Goal: Check status: Check status

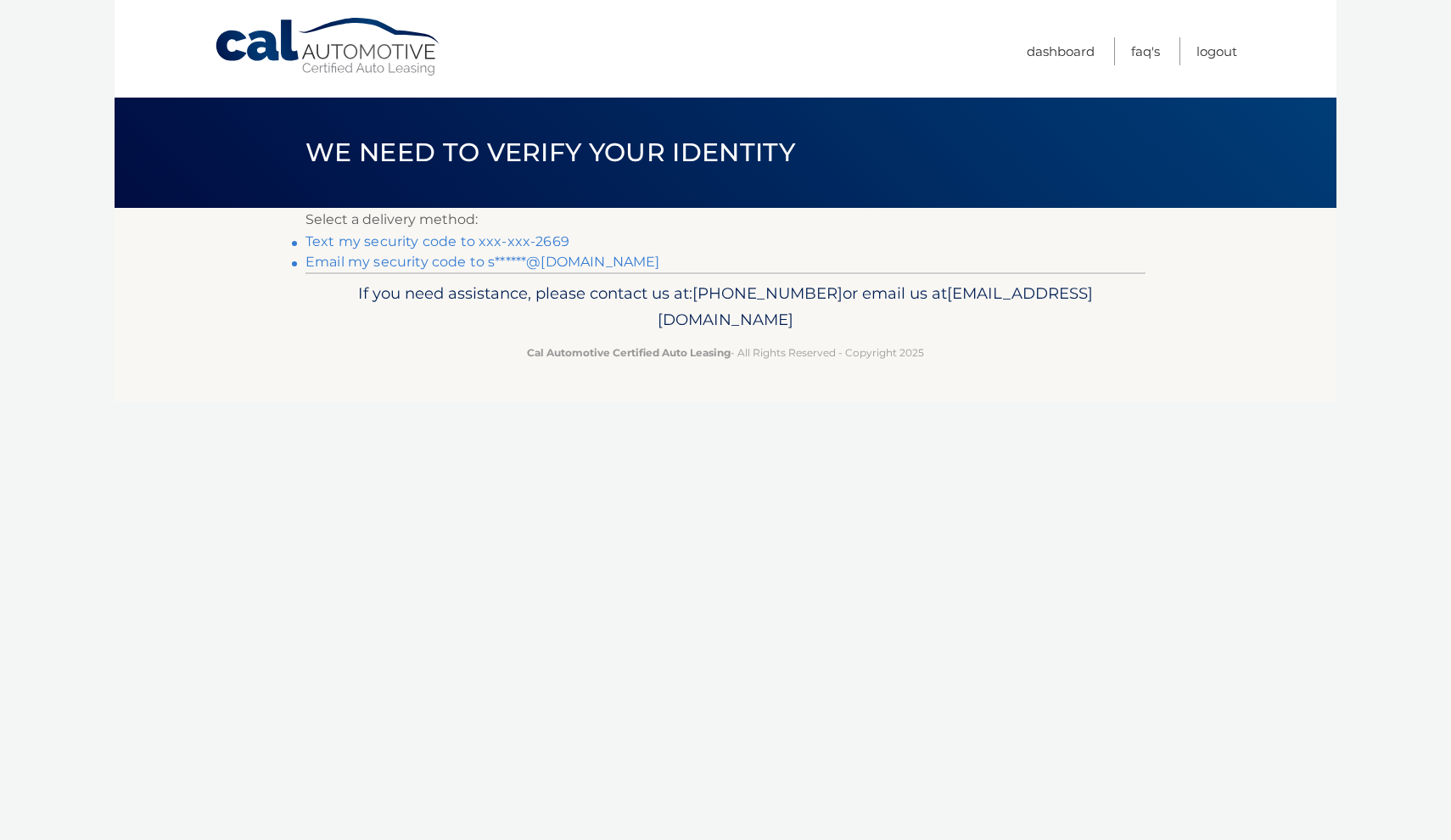
click at [452, 262] on link "Email my security code to s******@[DOMAIN_NAME]" at bounding box center [483, 261] width 355 height 16
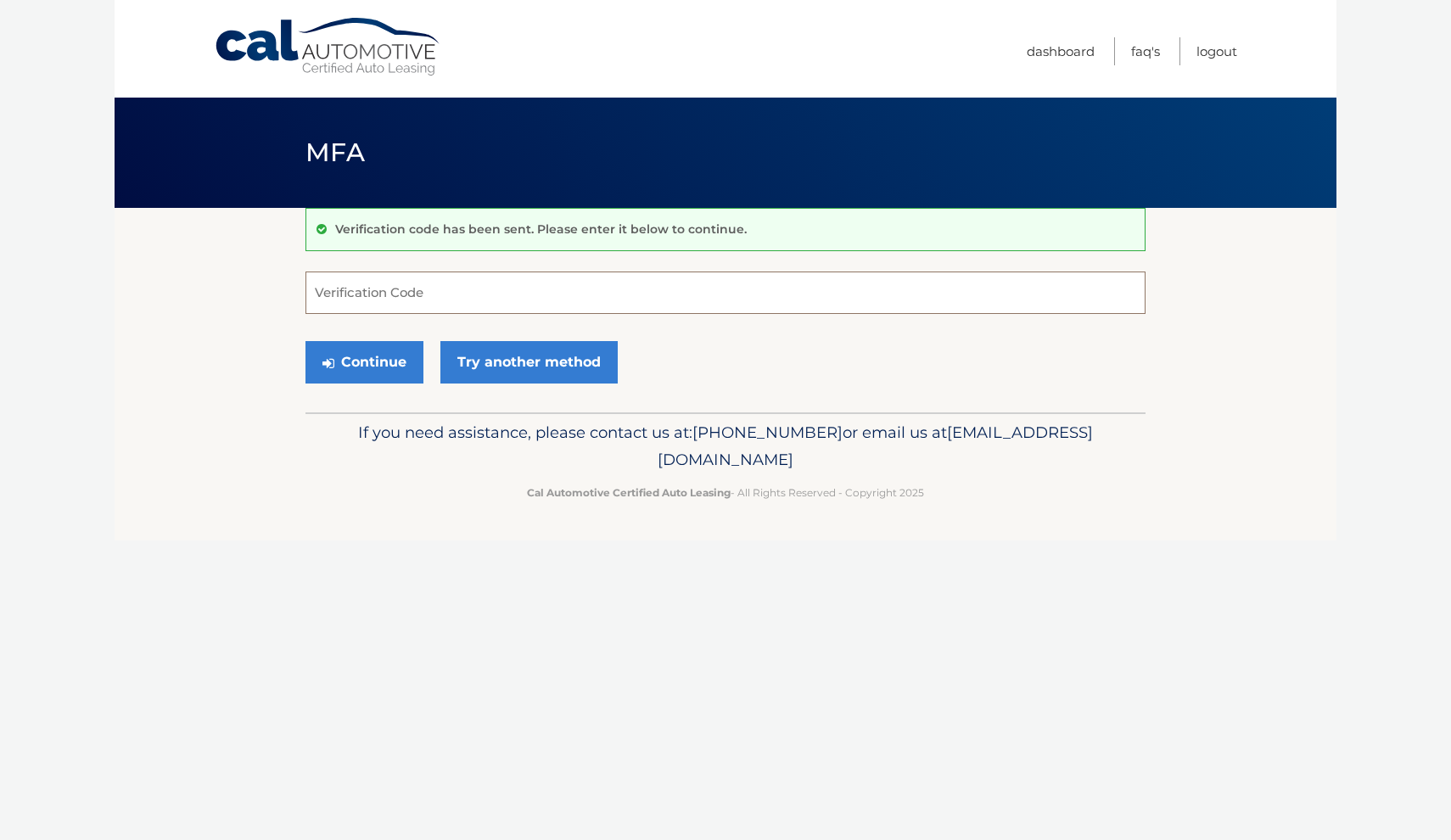
click at [569, 302] on input "Verification Code" at bounding box center [726, 293] width 840 height 43
paste input "978729"
click at [370, 358] on button "Continue" at bounding box center [364, 363] width 118 height 43
click at [393, 365] on button "Continue" at bounding box center [364, 363] width 118 height 43
type input "978729"
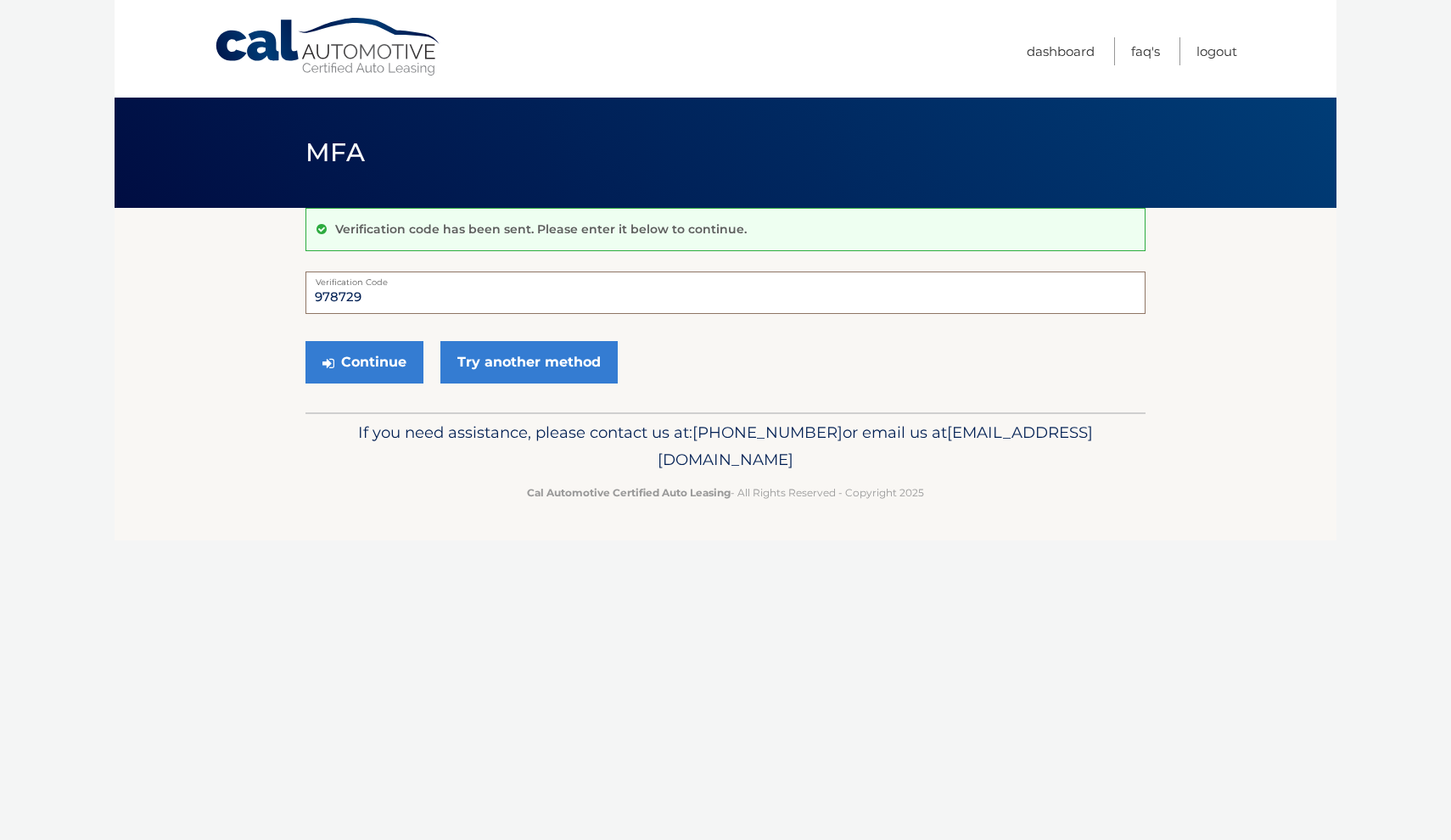
click at [364, 362] on button "Continue" at bounding box center [364, 363] width 118 height 43
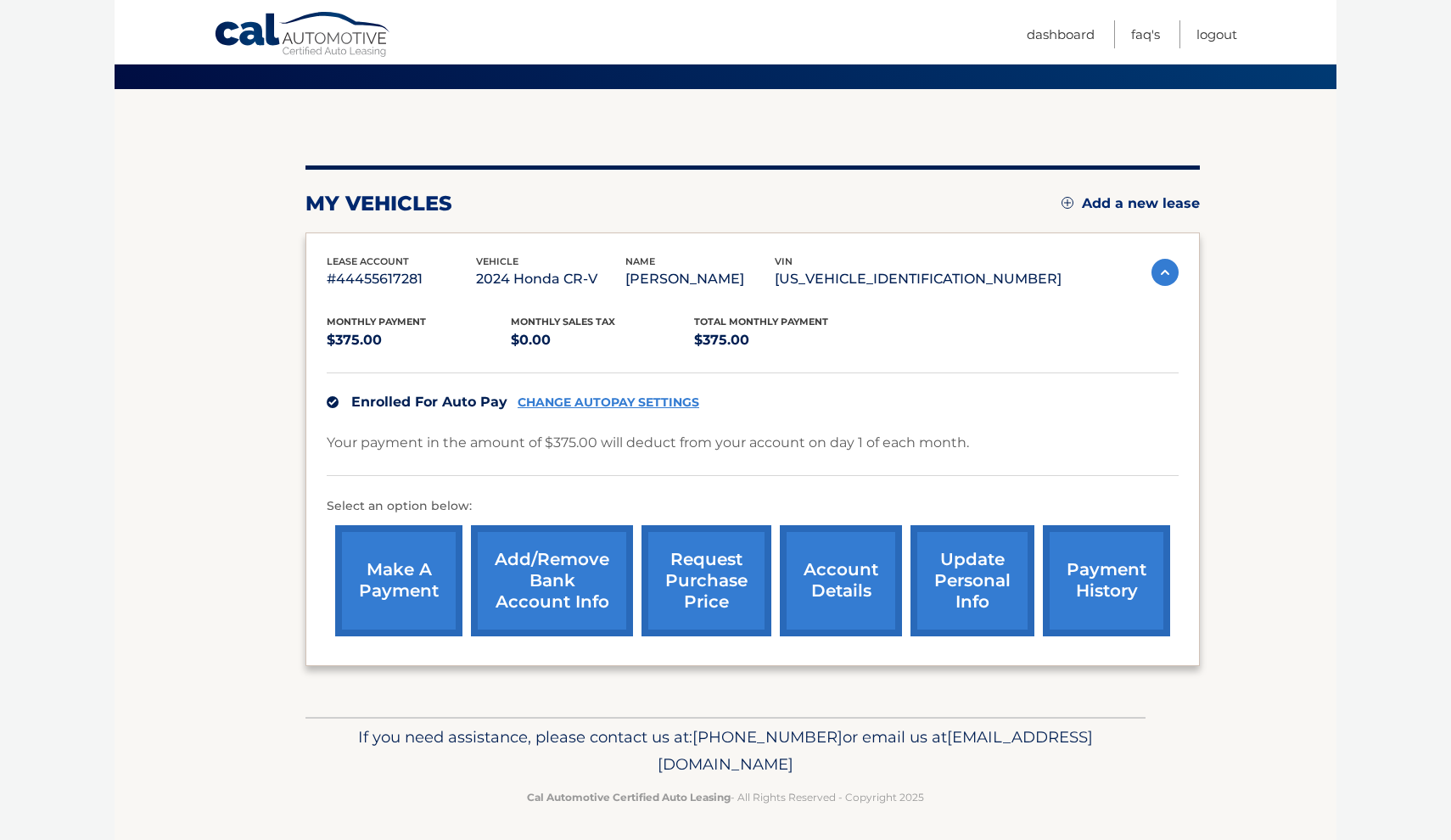
scroll to position [120, 0]
click at [537, 271] on p "2024 Honda CR-V" at bounding box center [550, 278] width 149 height 24
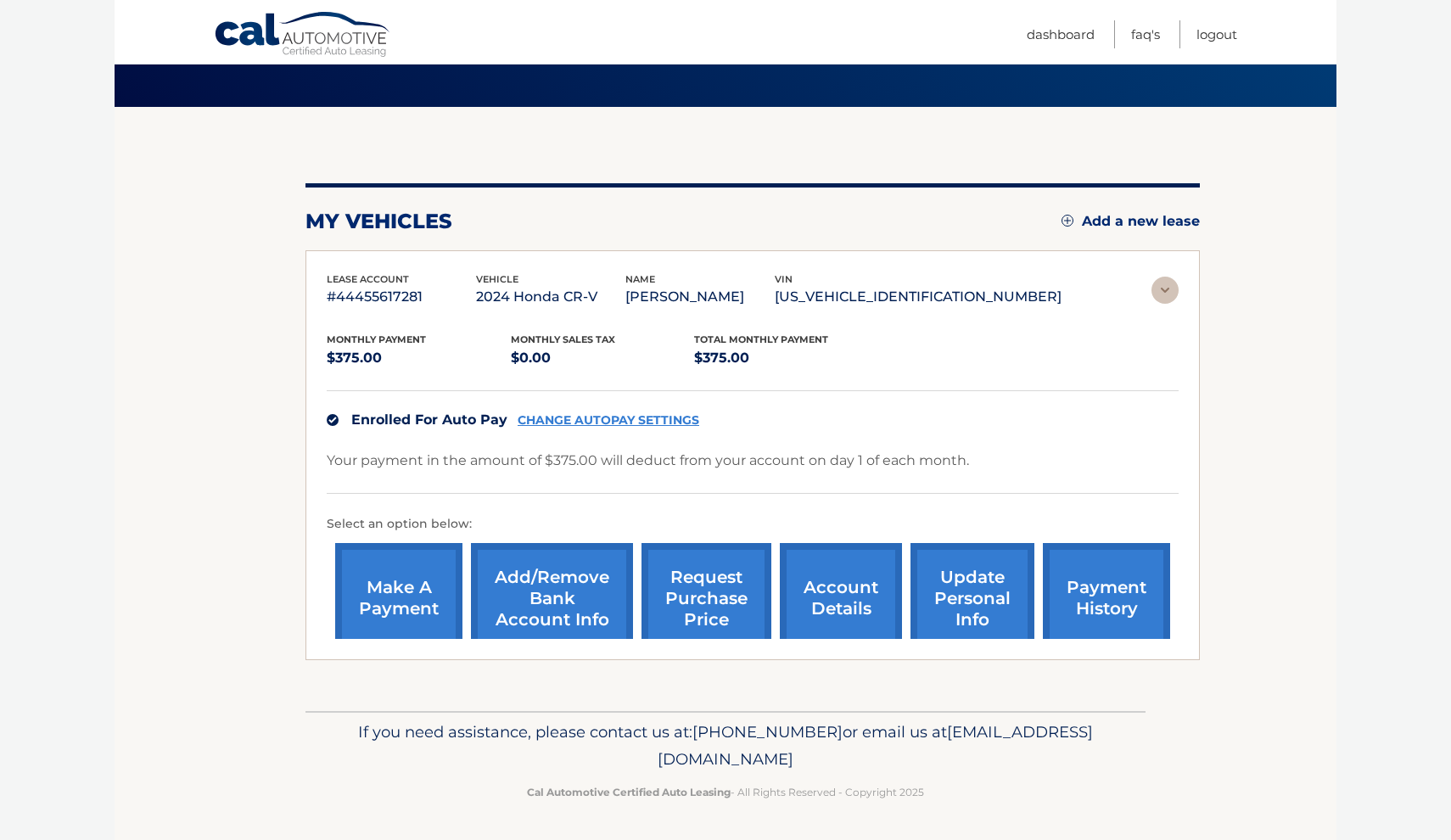
scroll to position [0, 0]
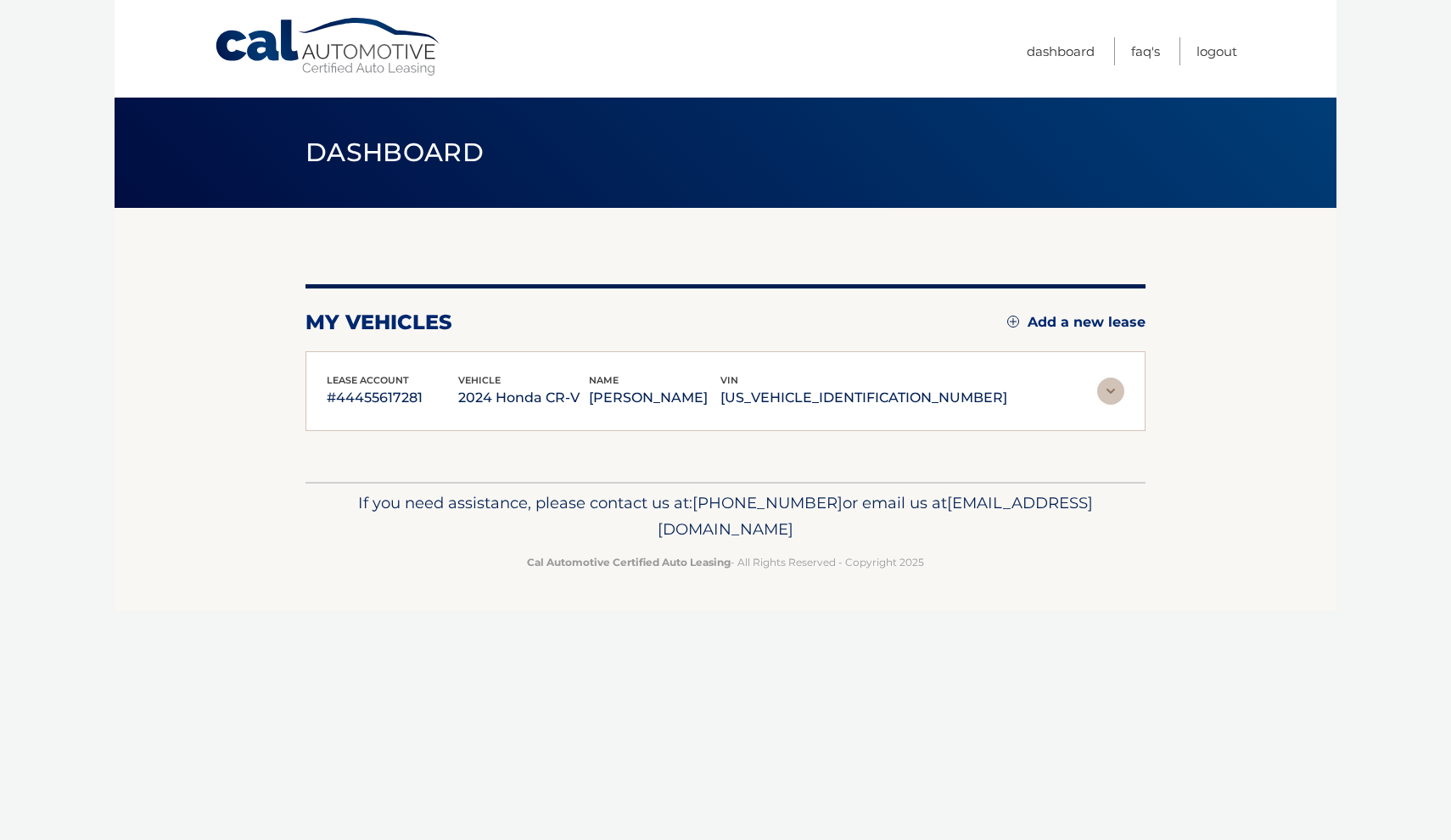
click at [1118, 392] on img at bounding box center [1111, 391] width 27 height 27
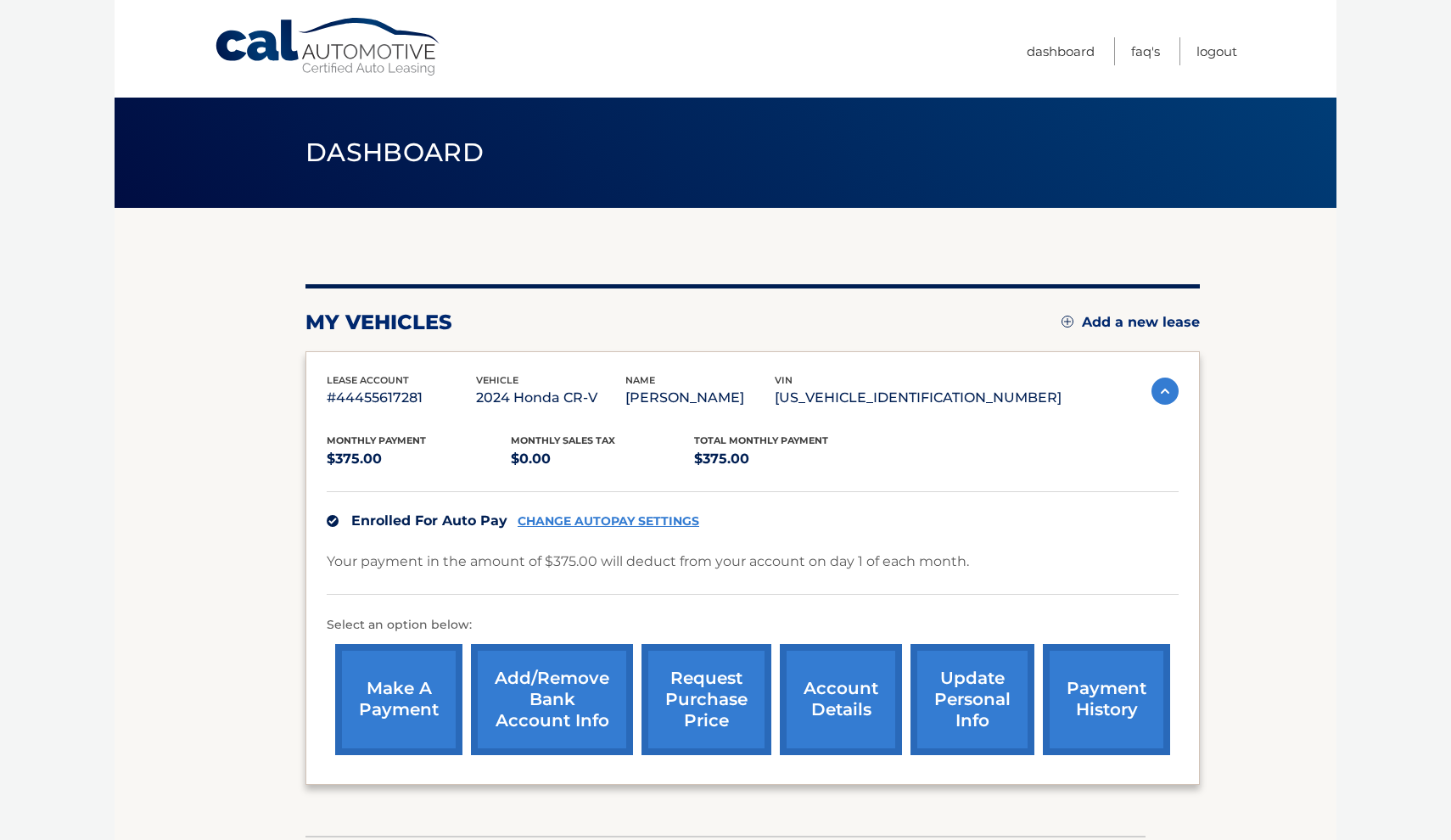
click at [376, 402] on p "#44455617281" at bounding box center [401, 397] width 149 height 24
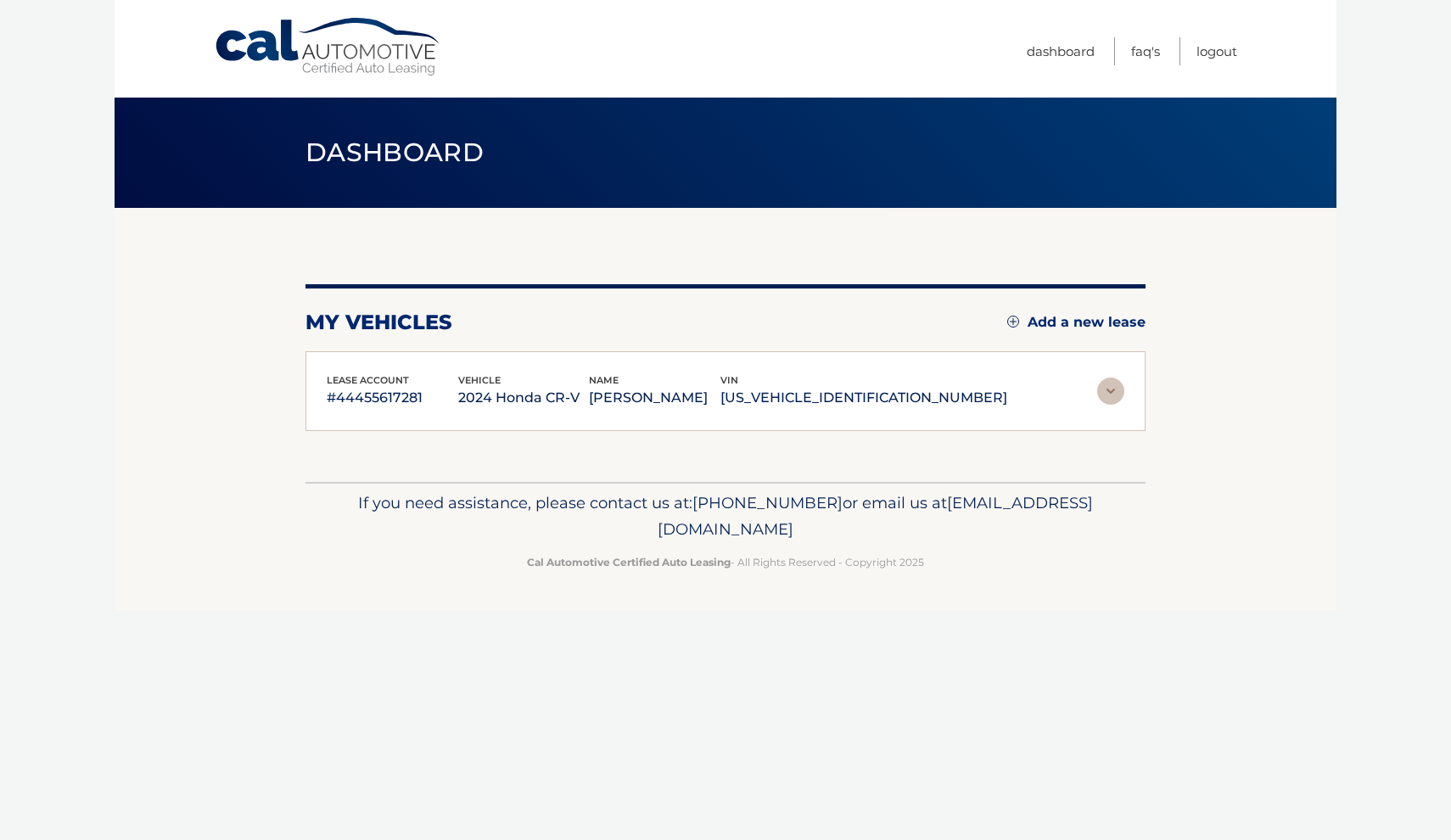
click at [969, 395] on p "[US_VEHICLE_IDENTIFICATION_NUMBER]" at bounding box center [863, 397] width 287 height 24
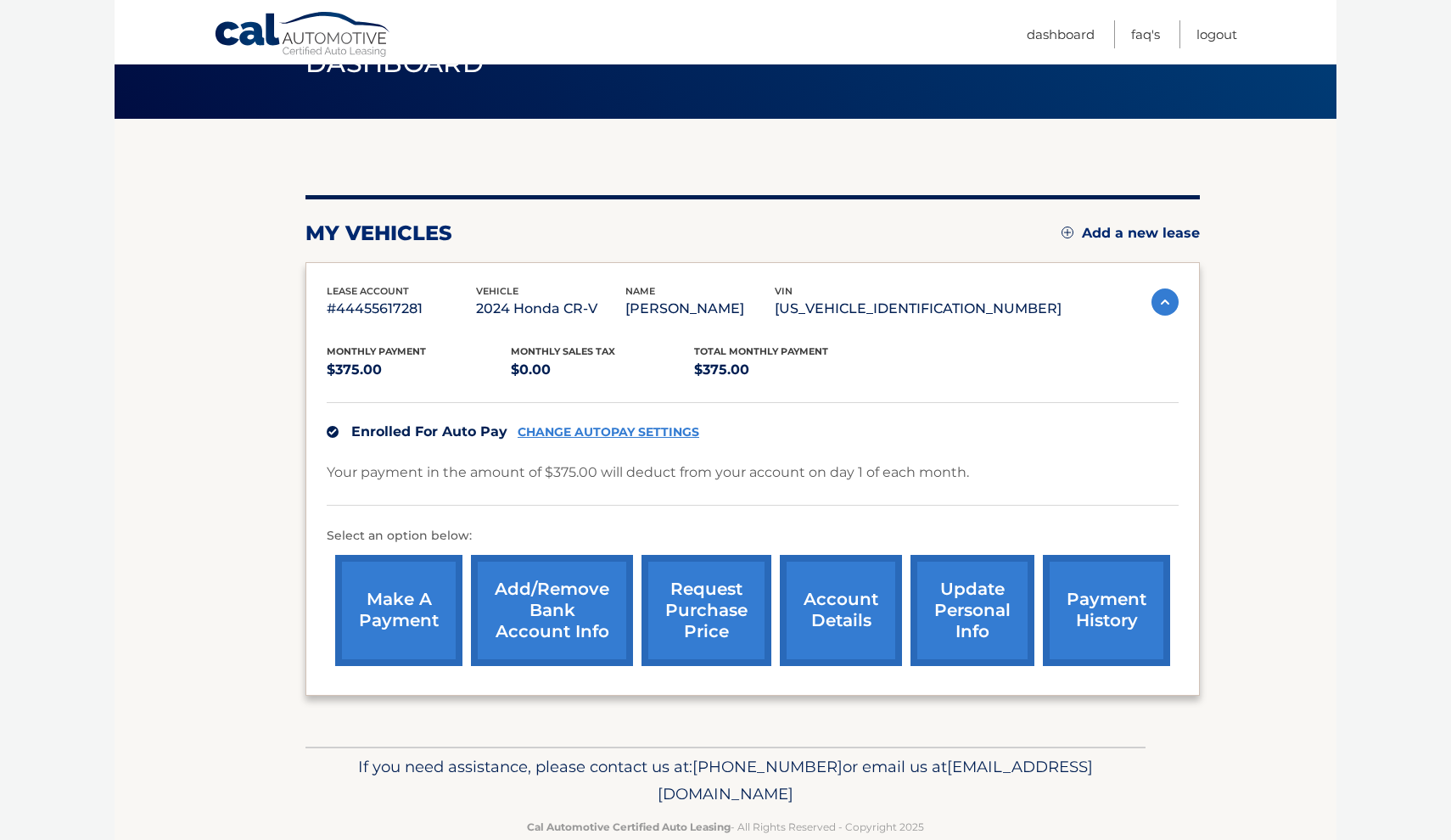
scroll to position [91, 0]
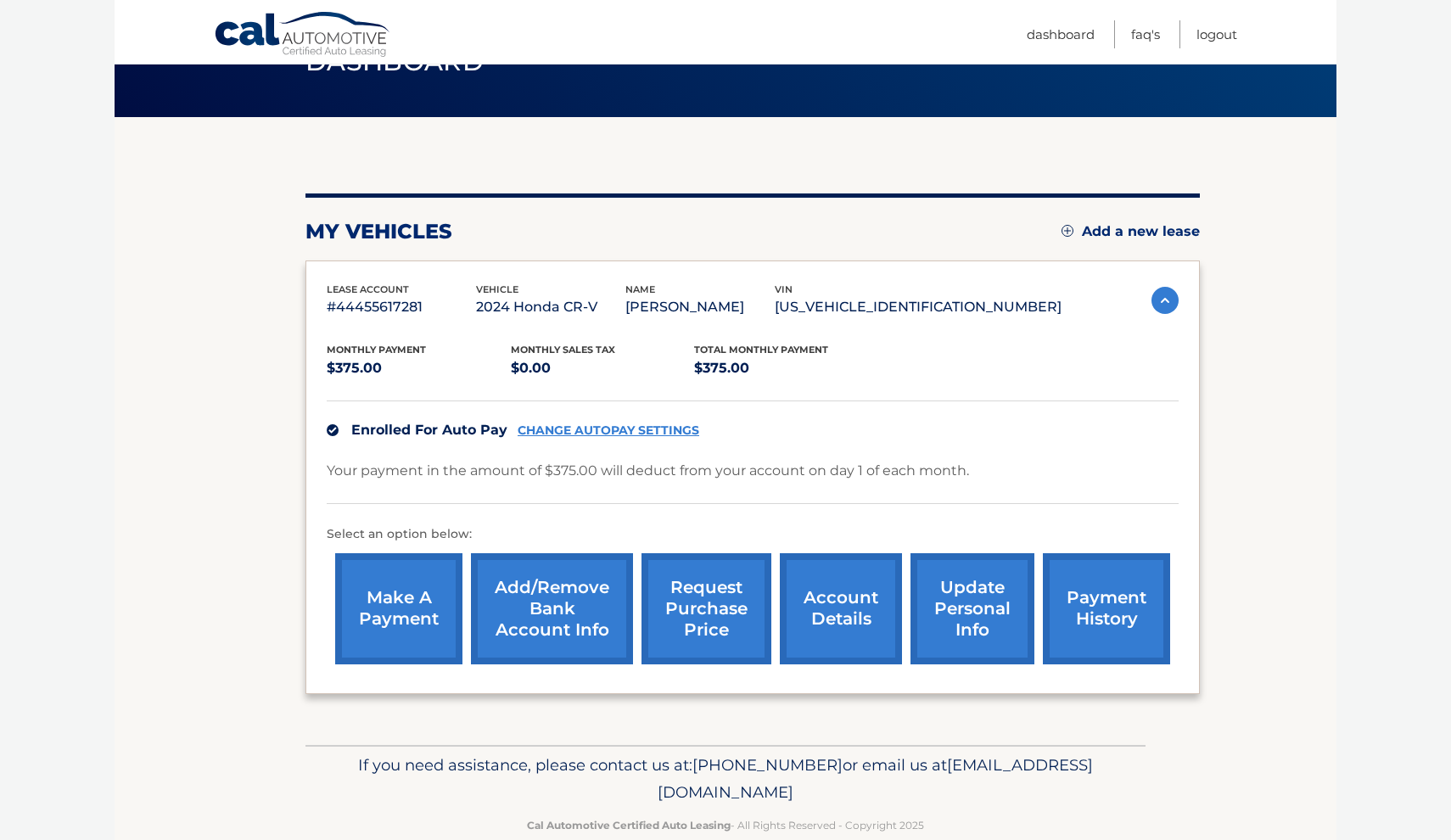
click at [832, 606] on link "account details" at bounding box center [841, 609] width 123 height 111
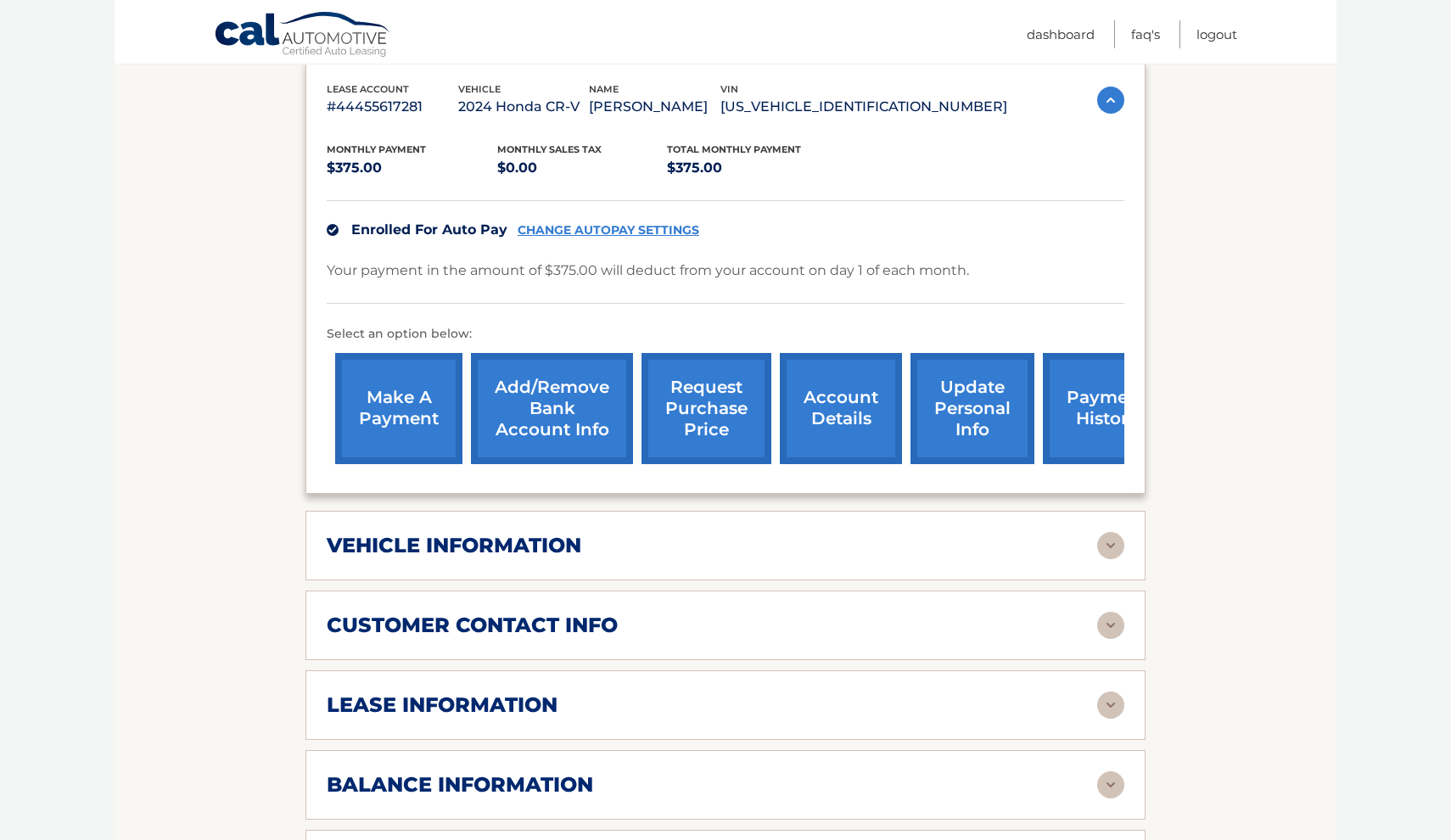
scroll to position [314, 0]
click at [750, 547] on div "vehicle information" at bounding box center [712, 545] width 771 height 26
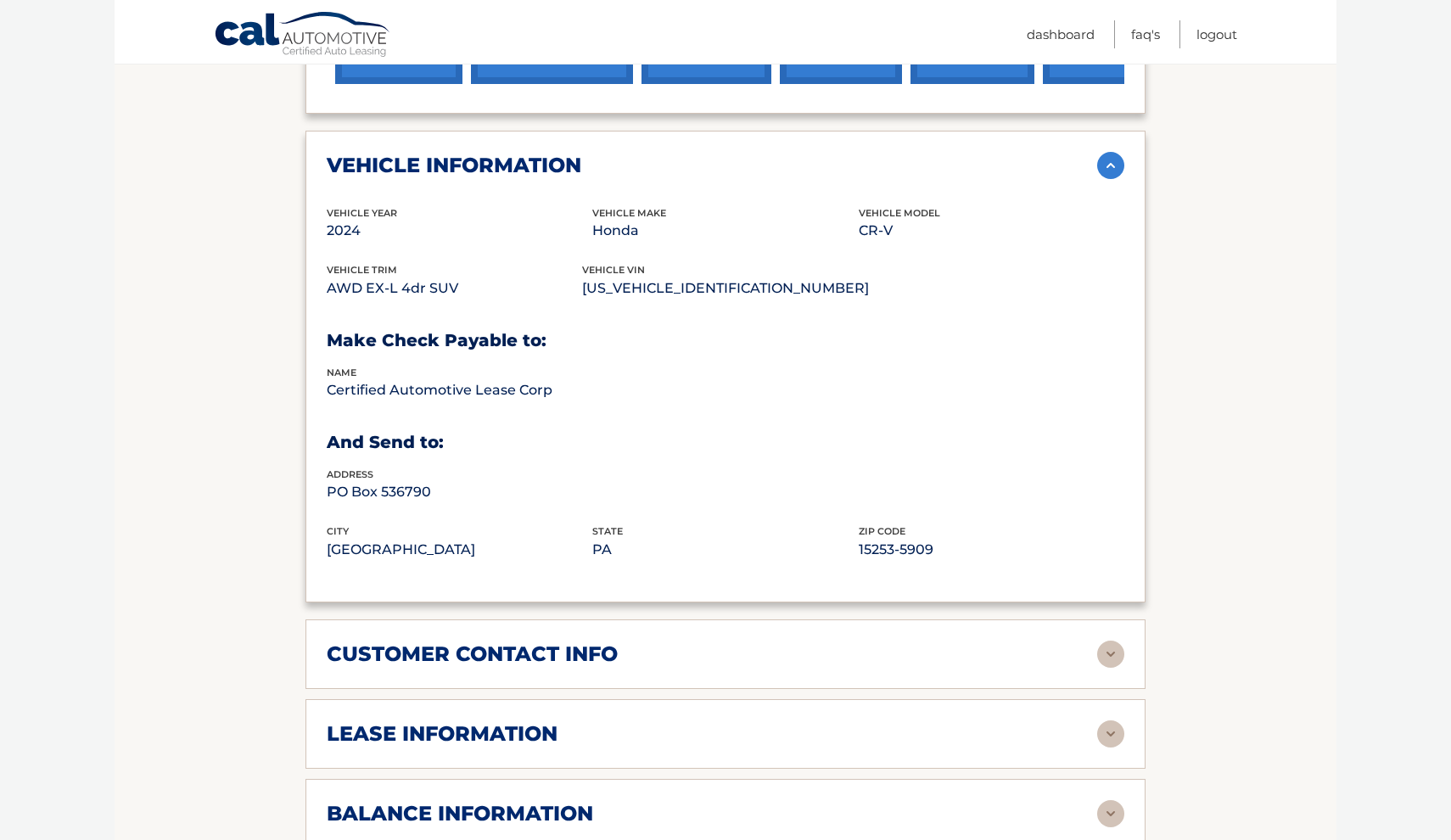
scroll to position [695, 0]
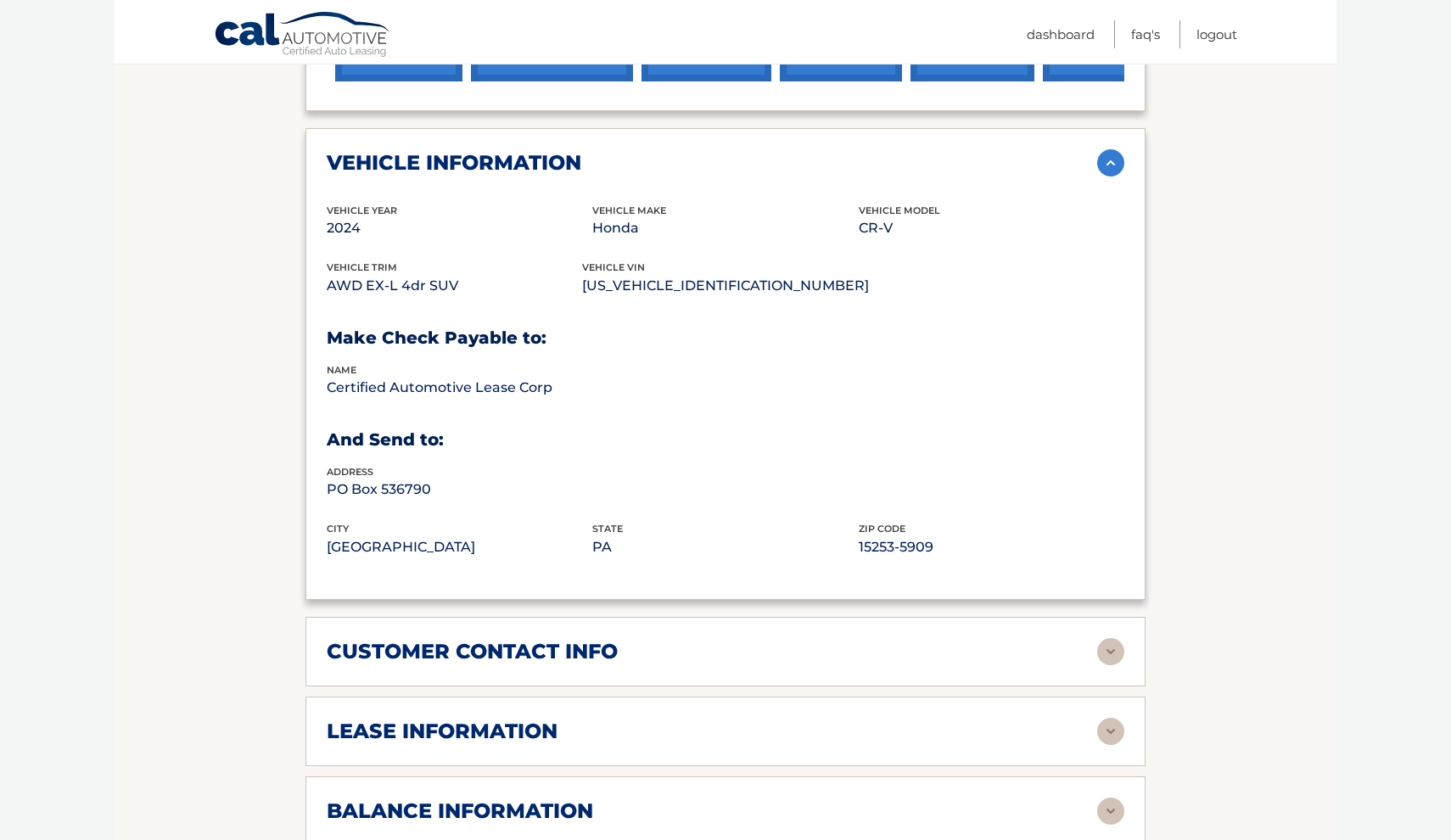
click at [622, 640] on div "customer contact info" at bounding box center [712, 651] width 771 height 26
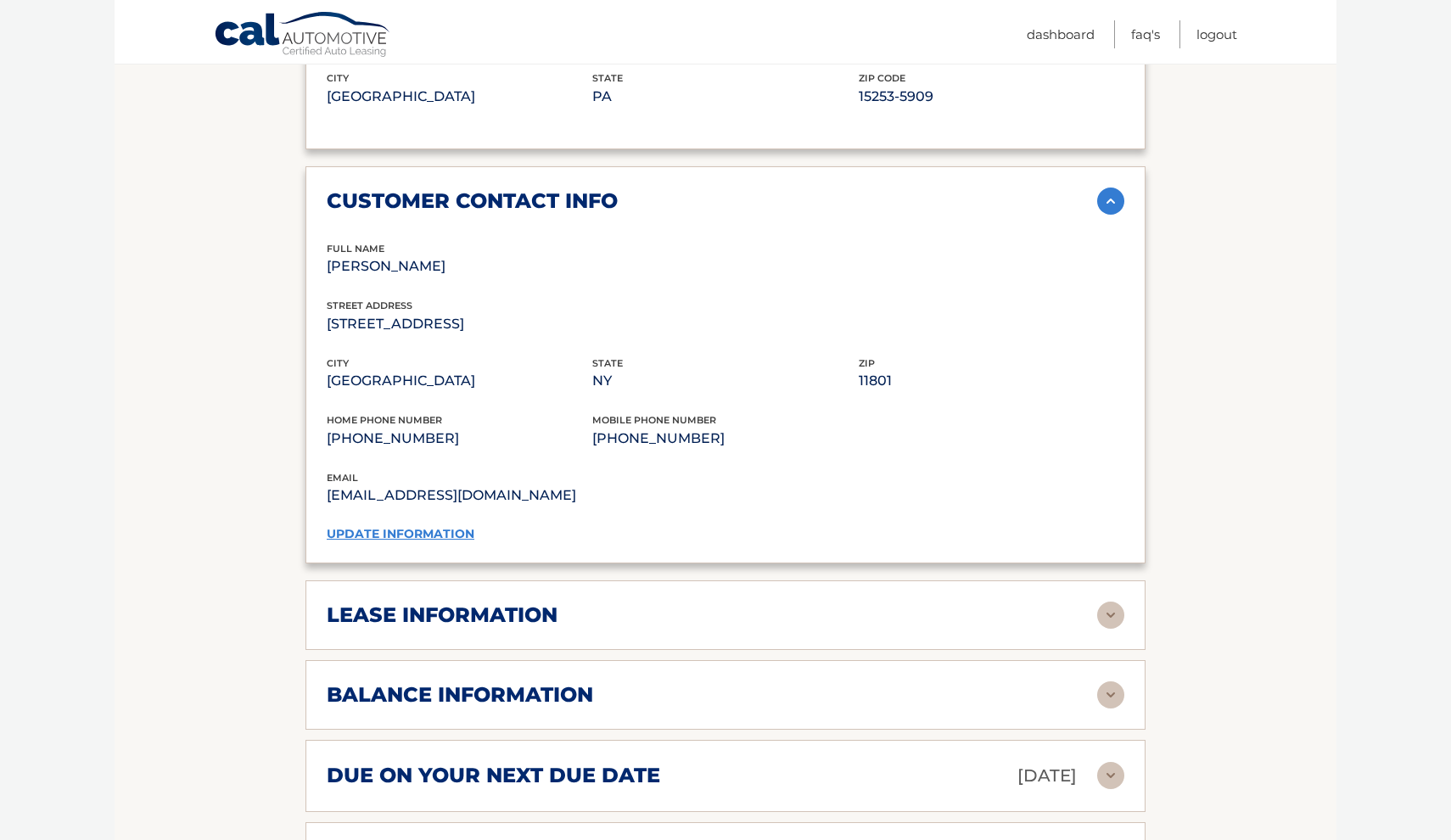
scroll to position [1147, 0]
click at [577, 618] on div "lease information" at bounding box center [712, 614] width 771 height 26
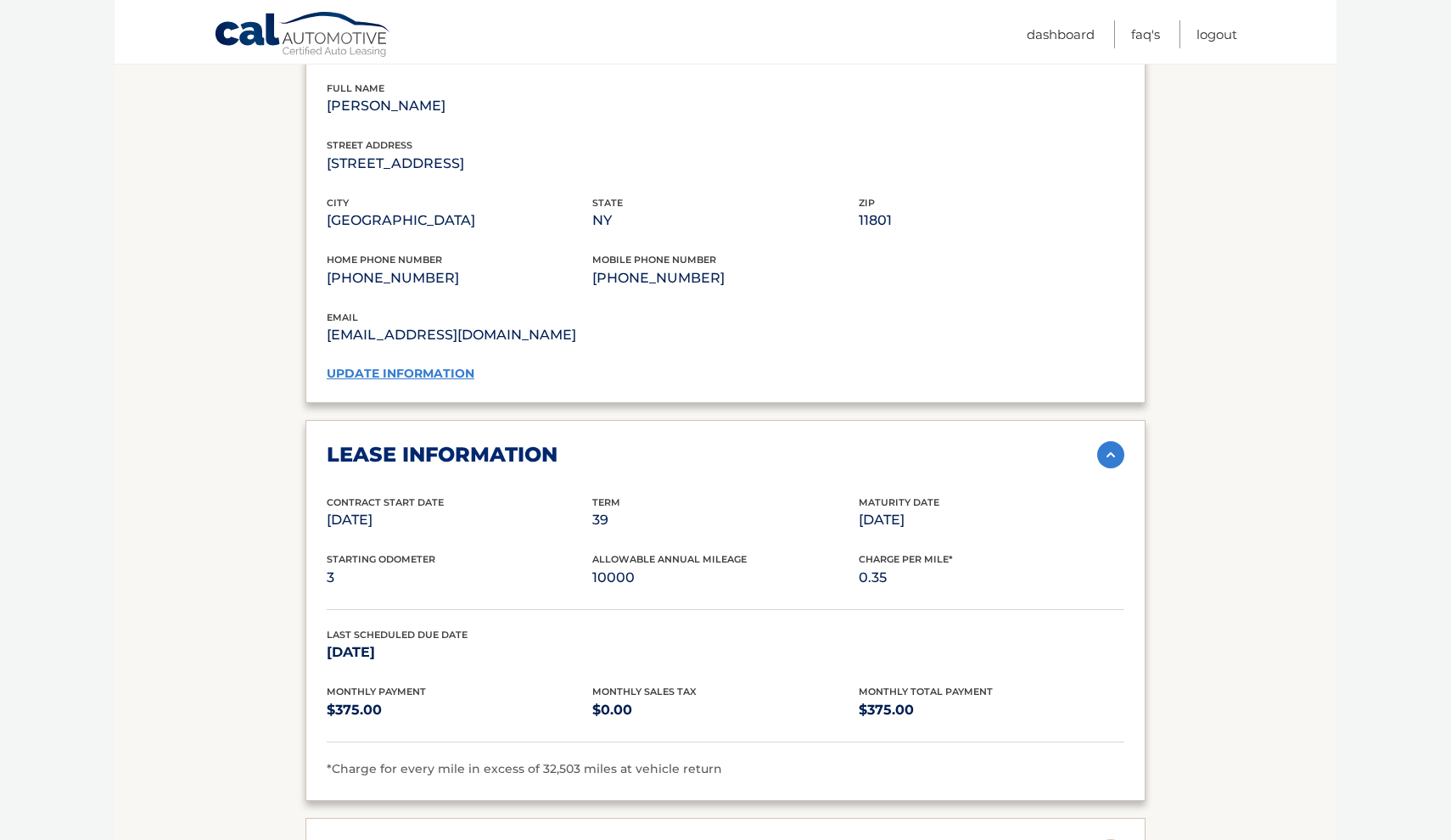
scroll to position [1307, 0]
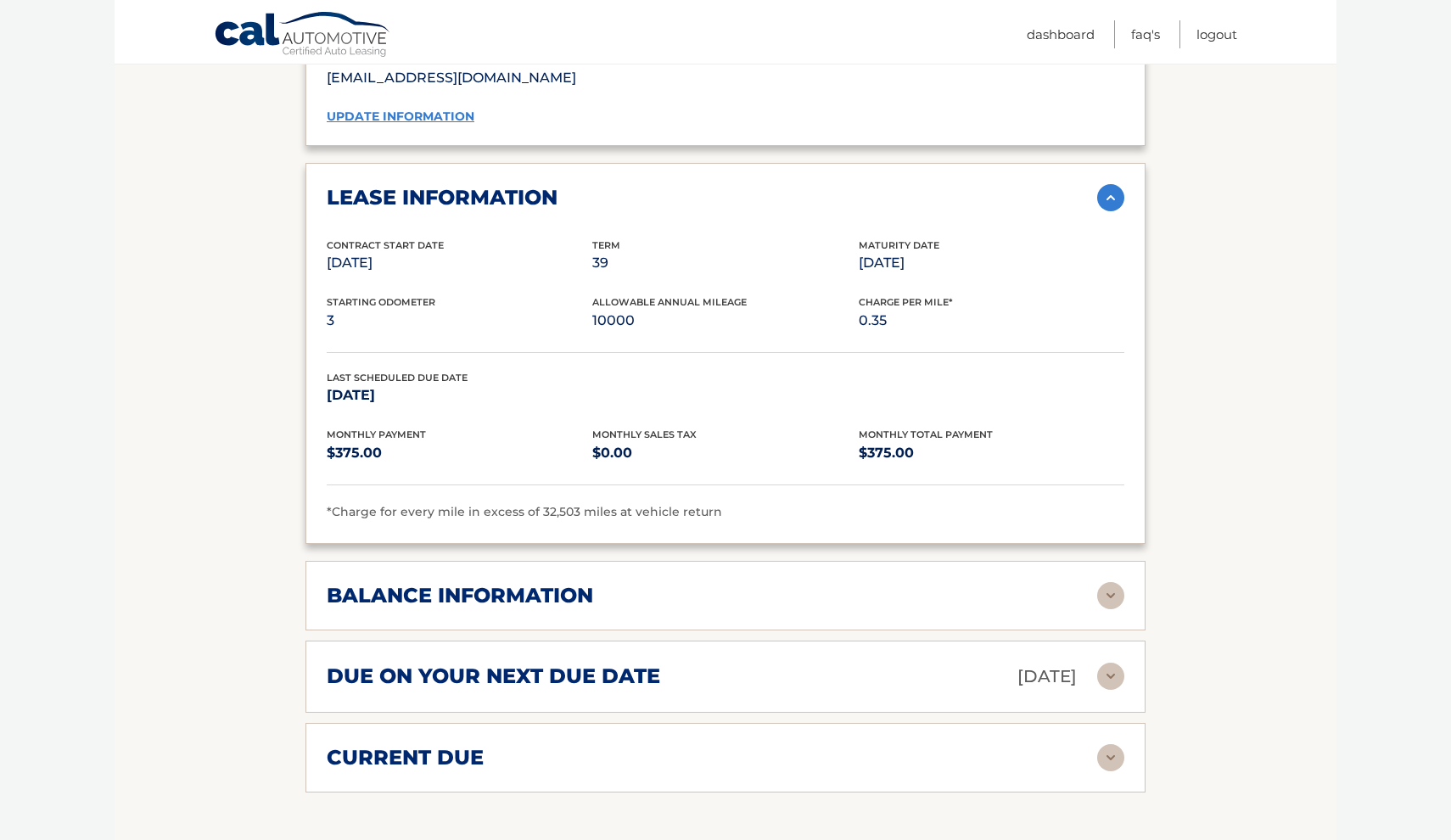
click at [534, 583] on h2 "balance information" at bounding box center [460, 596] width 267 height 26
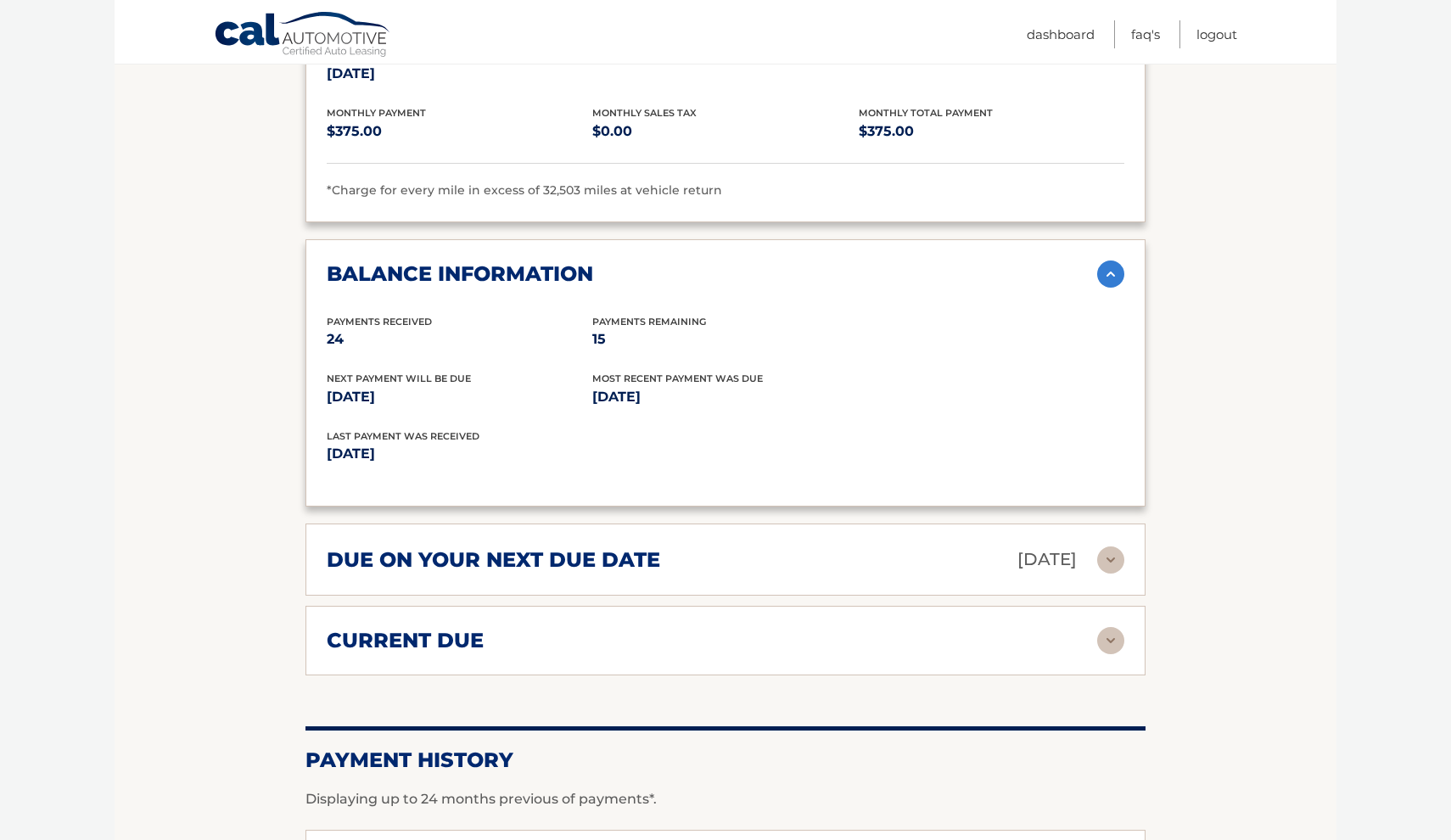
scroll to position [1903, 0]
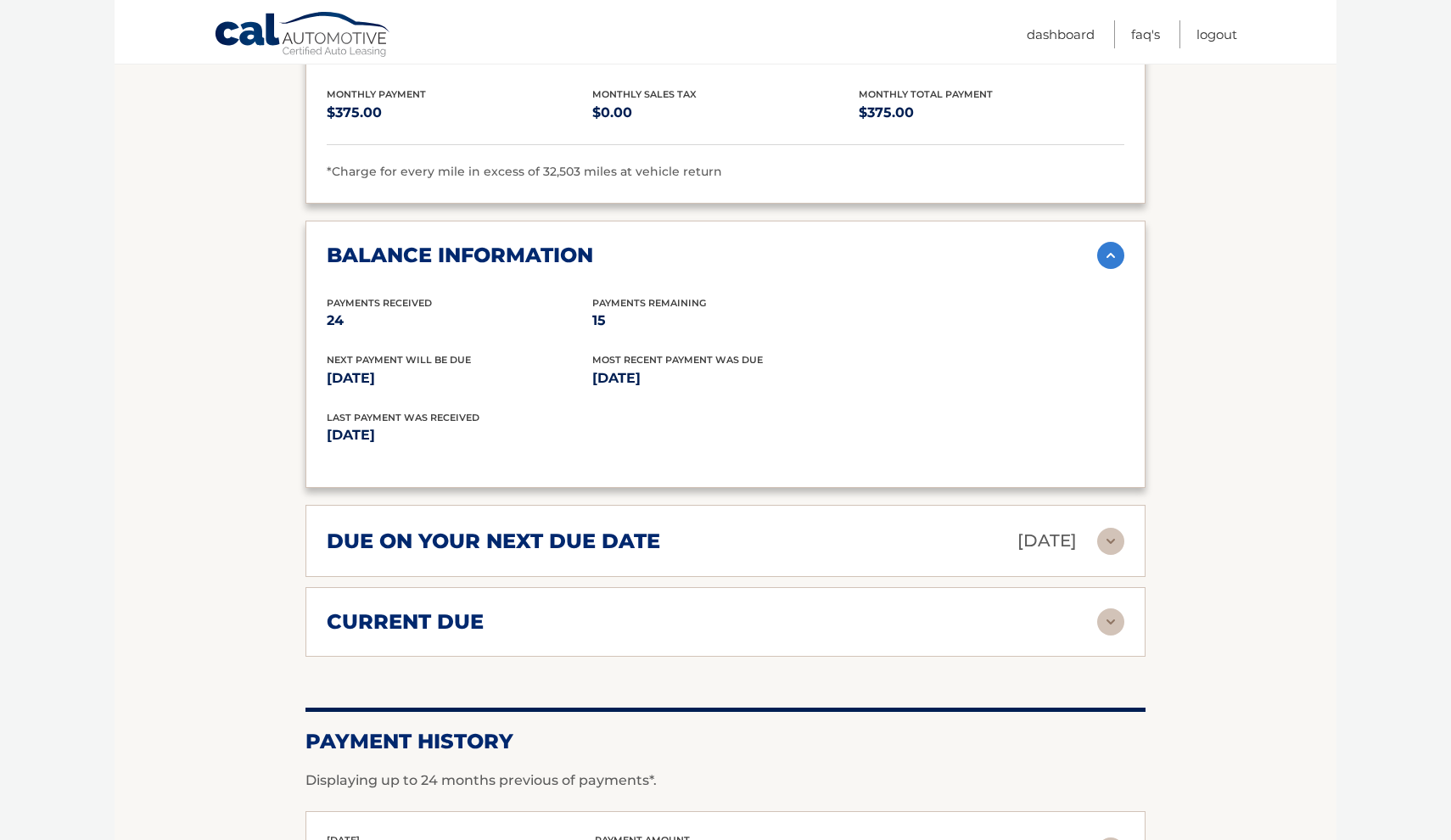
click at [558, 529] on h2 "due on your next due date" at bounding box center [494, 541] width 334 height 26
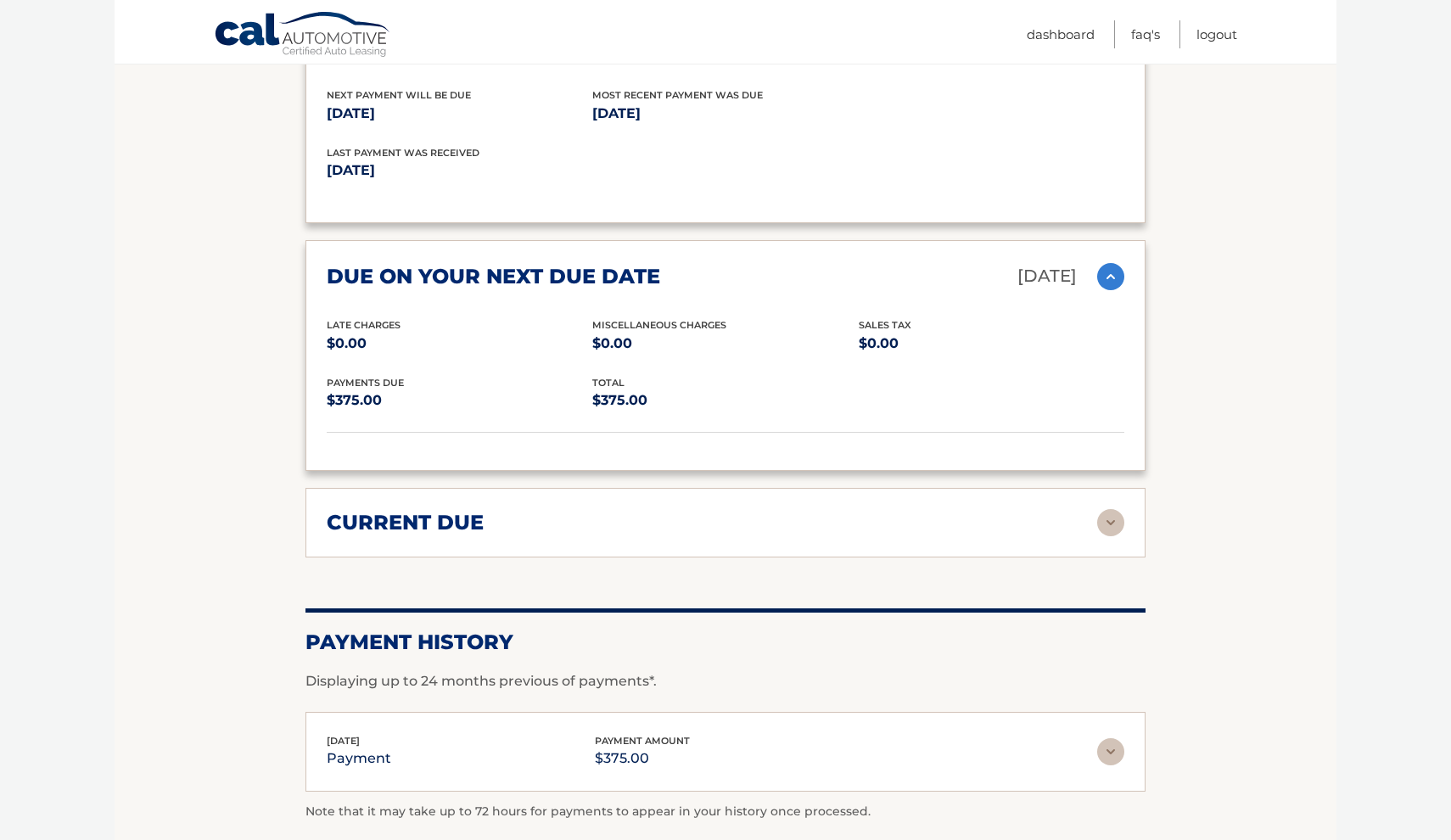
scroll to position [2169, 0]
click at [674, 526] on div "current due Late Charges $0.00 Miscelleneous Charges* $0.00 Sales Tax $0.00 pay…" at bounding box center [726, 522] width 840 height 70
click at [679, 487] on div "current due Late Charges $0.00 Miscelleneous Charges* $0.00 Sales Tax $0.00 pay…" at bounding box center [726, 522] width 840 height 70
click at [680, 509] on div "current due" at bounding box center [712, 522] width 771 height 26
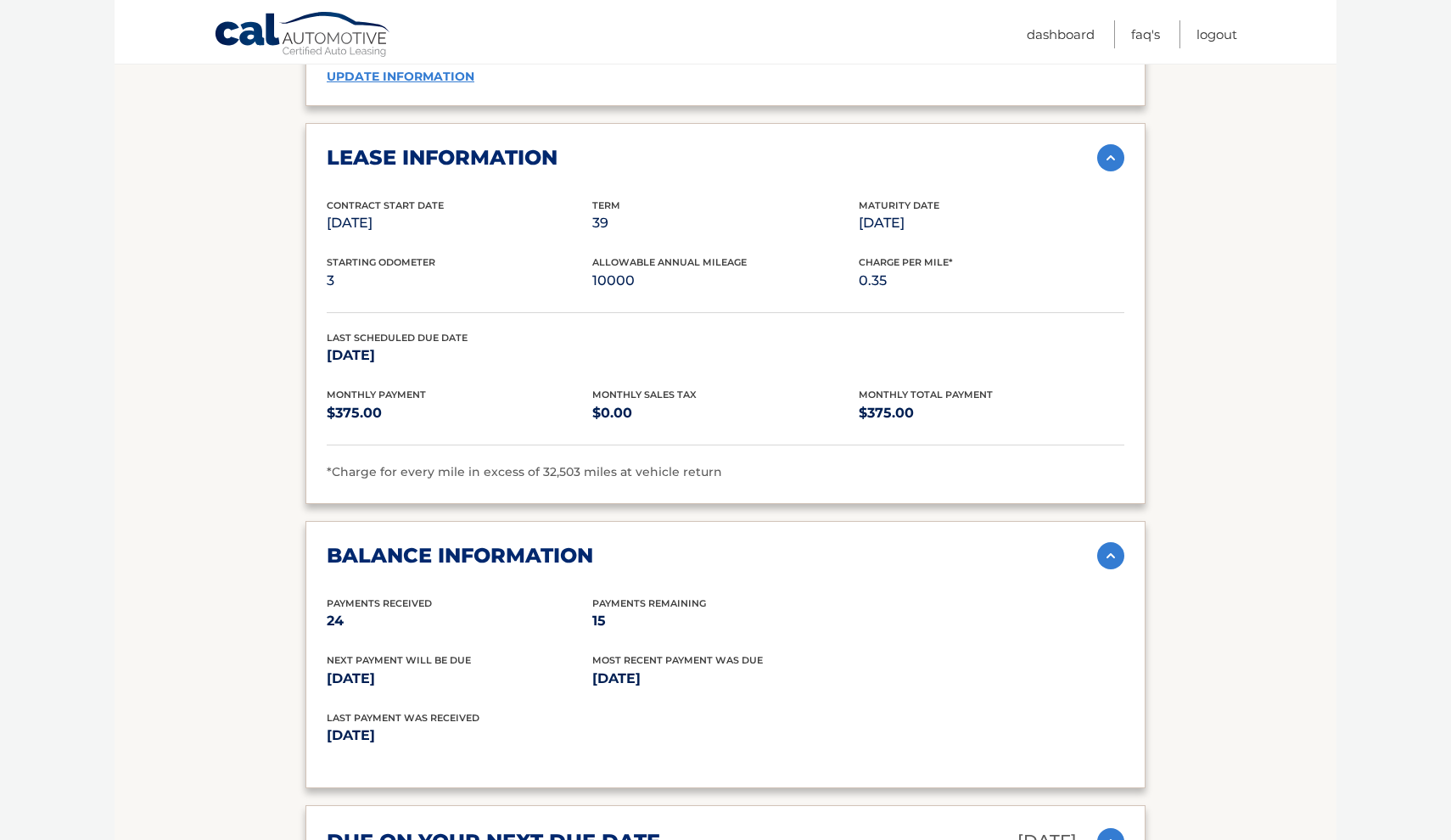
scroll to position [1605, 0]
